Goal: Task Accomplishment & Management: Complete application form

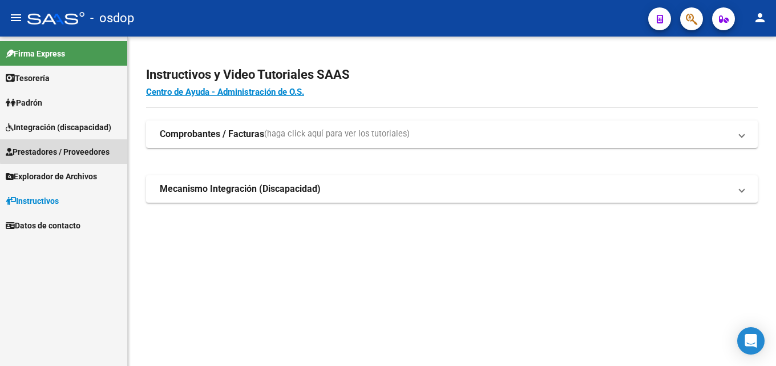
click at [68, 150] on span "Prestadores / Proveedores" at bounding box center [58, 152] width 104 height 13
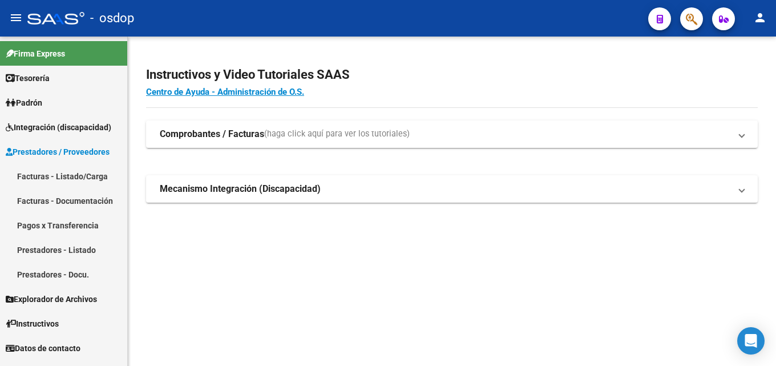
click at [73, 250] on link "Prestadores - Listado" at bounding box center [63, 249] width 127 height 25
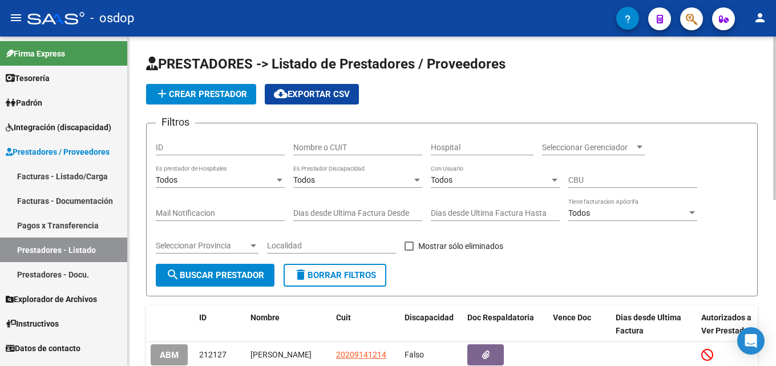
click at [369, 148] on input "Nombre o CUIT" at bounding box center [357, 148] width 129 height 10
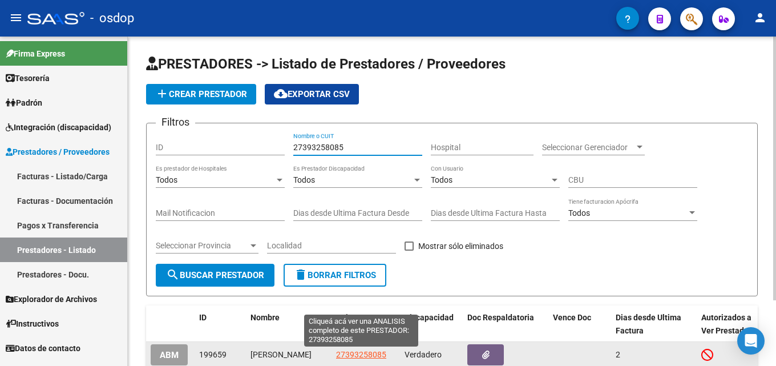
type input "27393258085"
click at [352, 355] on span "27393258085" at bounding box center [361, 354] width 50 height 9
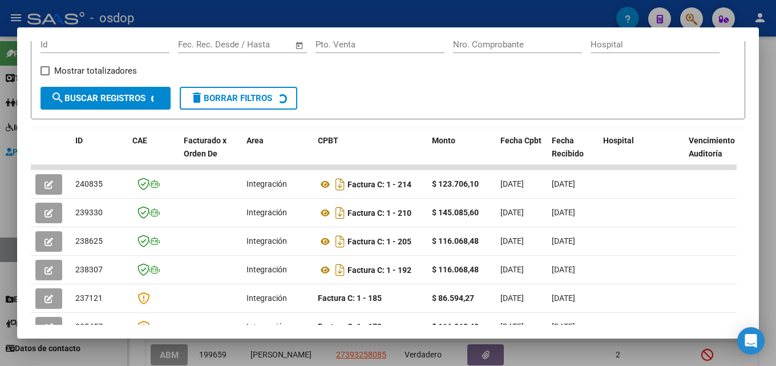
scroll to position [186, 0]
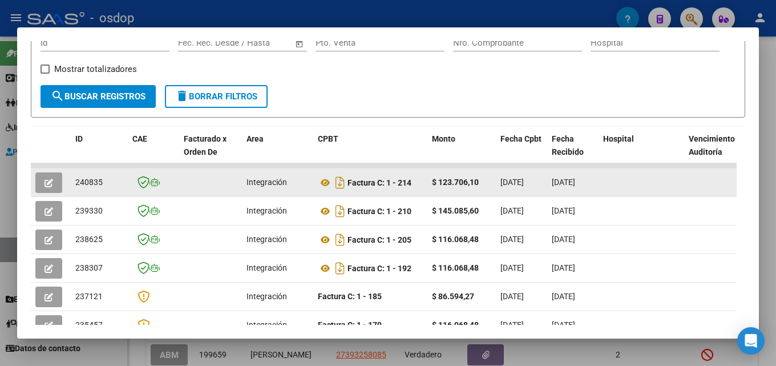
click at [56, 187] on button "button" at bounding box center [48, 182] width 27 height 21
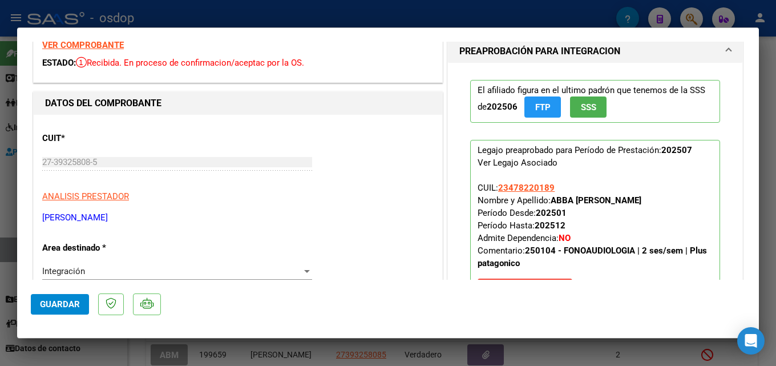
scroll to position [0, 0]
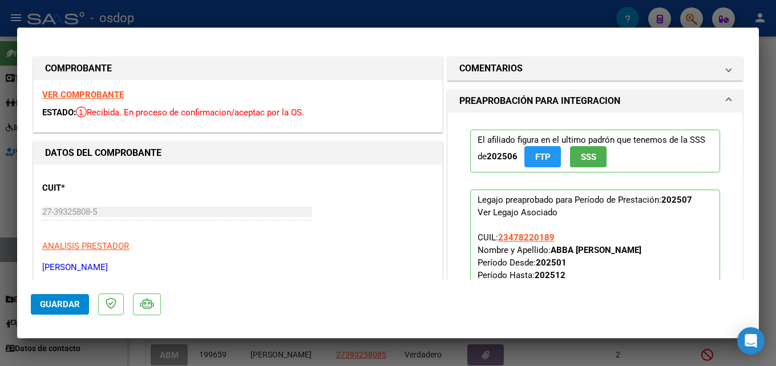
click at [769, 132] on div at bounding box center [388, 183] width 776 height 366
type input "$ 0,00"
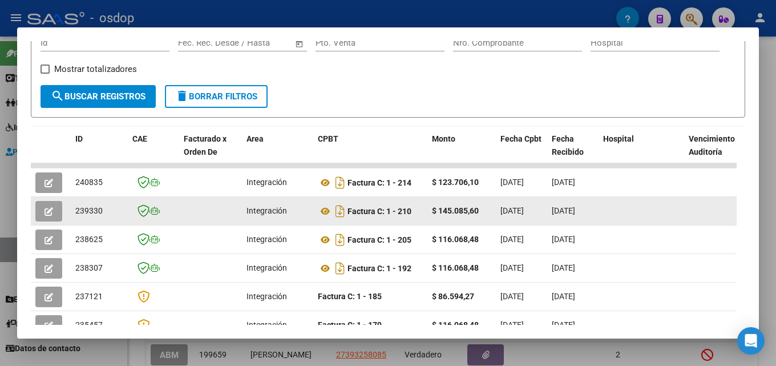
click at [59, 212] on button "button" at bounding box center [48, 211] width 27 height 21
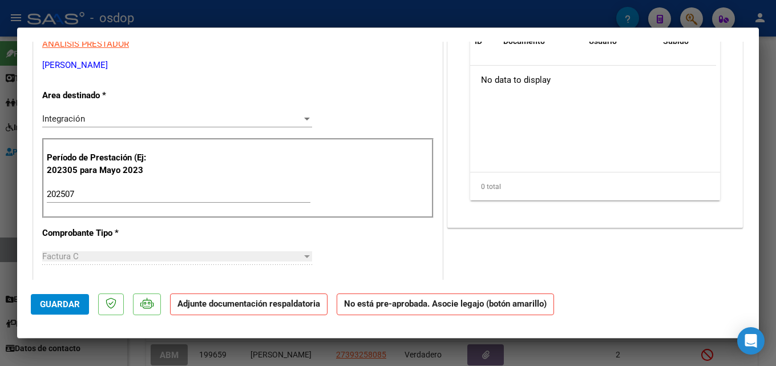
scroll to position [208, 0]
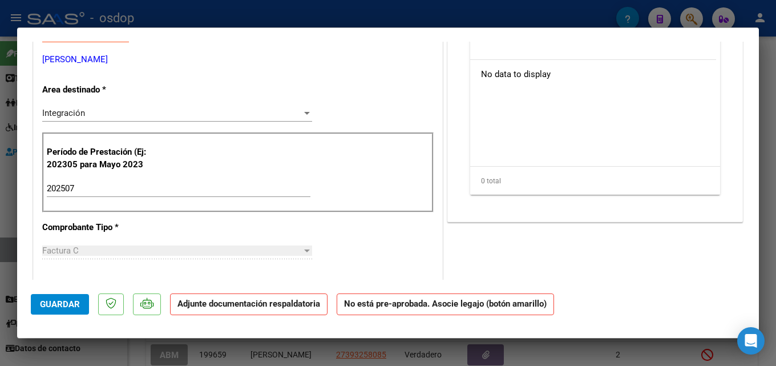
click at [775, 151] on div at bounding box center [388, 183] width 776 height 366
type input "$ 0,00"
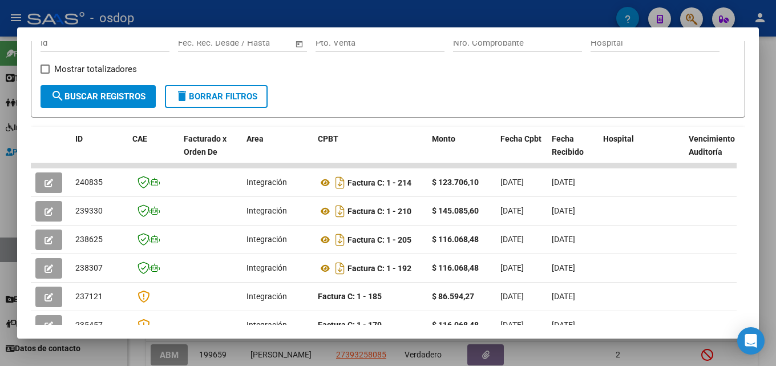
click at [775, 204] on div at bounding box center [388, 183] width 776 height 366
